Goal: Transaction & Acquisition: Purchase product/service

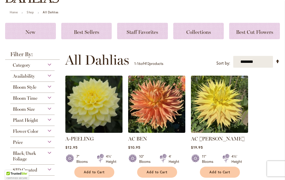
scroll to position [71, 0]
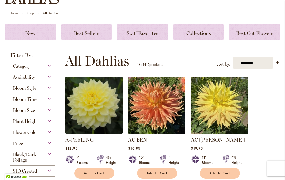
click at [48, 66] on div "Category" at bounding box center [32, 65] width 44 height 8
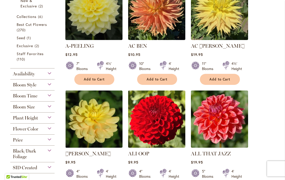
scroll to position [167, 0]
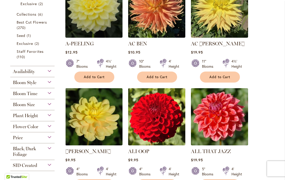
click at [49, 107] on div "Bloom Size" at bounding box center [32, 103] width 44 height 8
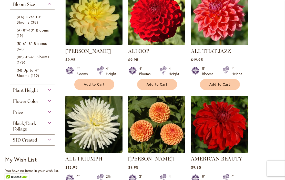
click at [48, 91] on div "Plant Height" at bounding box center [32, 89] width 44 height 8
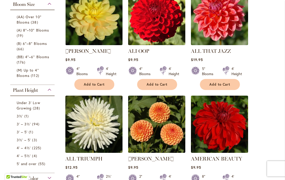
click at [29, 108] on span "Under 3' Low Growing" at bounding box center [29, 105] width 24 height 10
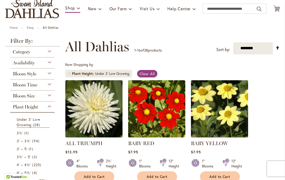
scroll to position [85, 0]
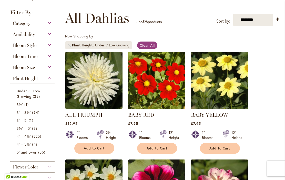
click at [95, 148] on span "Add to Cart" at bounding box center [94, 148] width 21 height 4
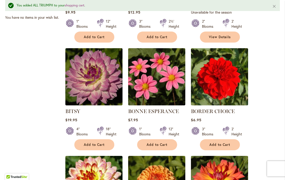
scroll to position [321, 0]
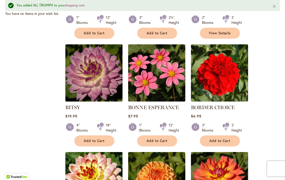
click at [218, 141] on span "Add to Cart" at bounding box center [219, 141] width 21 height 4
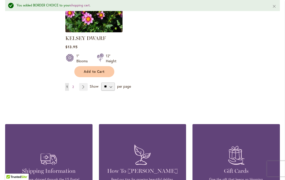
scroll to position [726, 0]
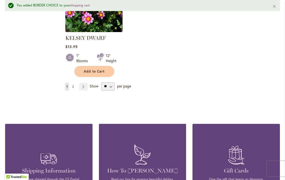
click at [85, 83] on link "Page Next" at bounding box center [83, 87] width 8 height 8
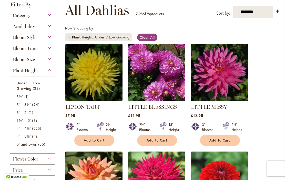
scroll to position [101, 0]
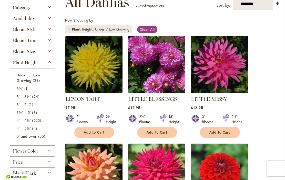
click at [94, 134] on span "Add to Cart" at bounding box center [94, 132] width 21 height 4
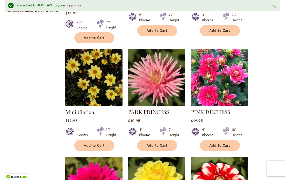
scroll to position [328, 0]
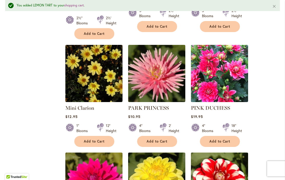
click at [158, 139] on span "Add to Cart" at bounding box center [157, 141] width 21 height 4
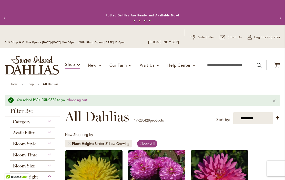
scroll to position [0, 0]
